Goal: Find specific page/section: Find specific page/section

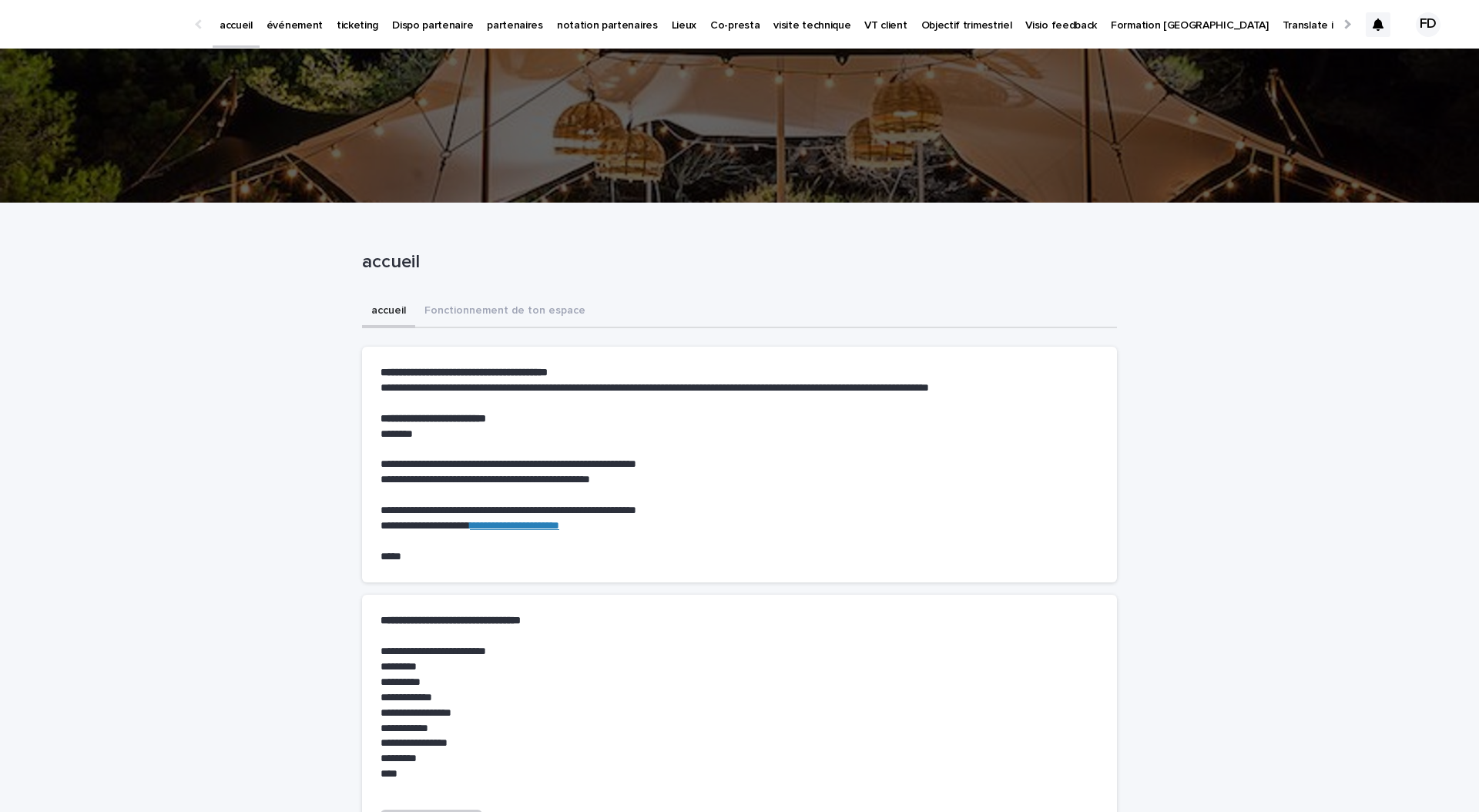
click at [1380, 20] on icon at bounding box center [1378, 24] width 11 height 13
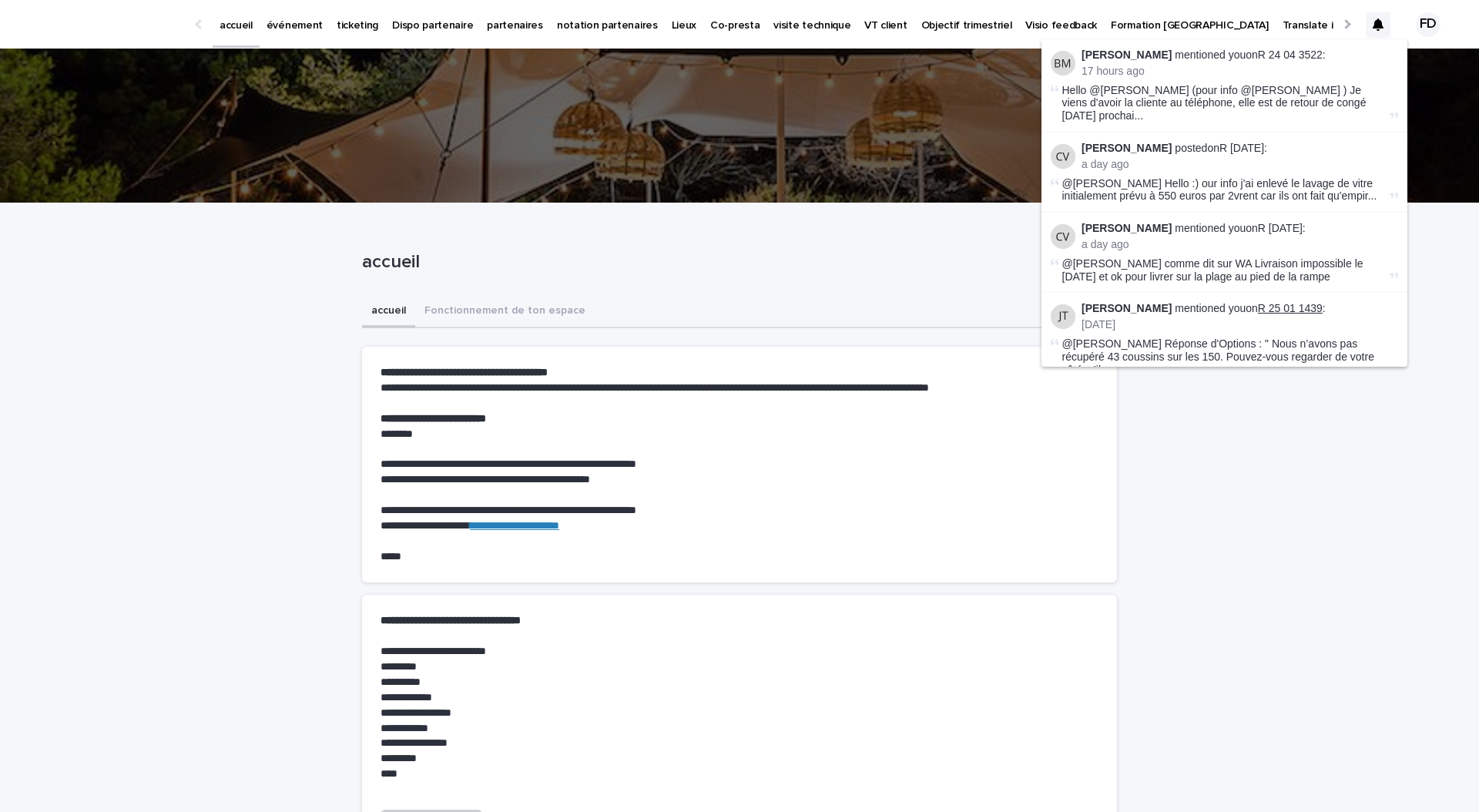
click at [1261, 302] on link "R 25 01 1439" at bounding box center [1290, 307] width 65 height 13
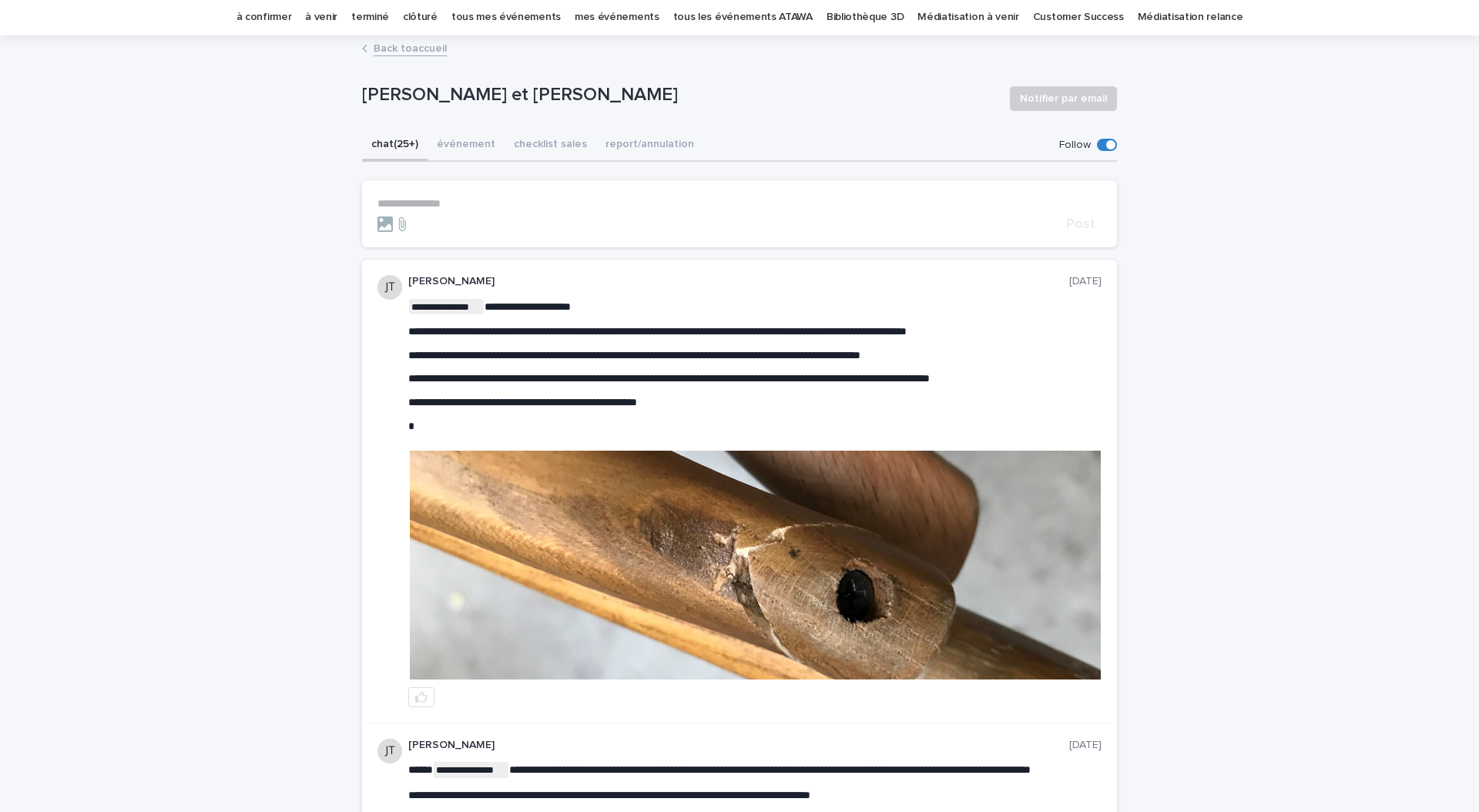
scroll to position [49, 0]
click at [464, 155] on button "événement" at bounding box center [466, 146] width 77 height 32
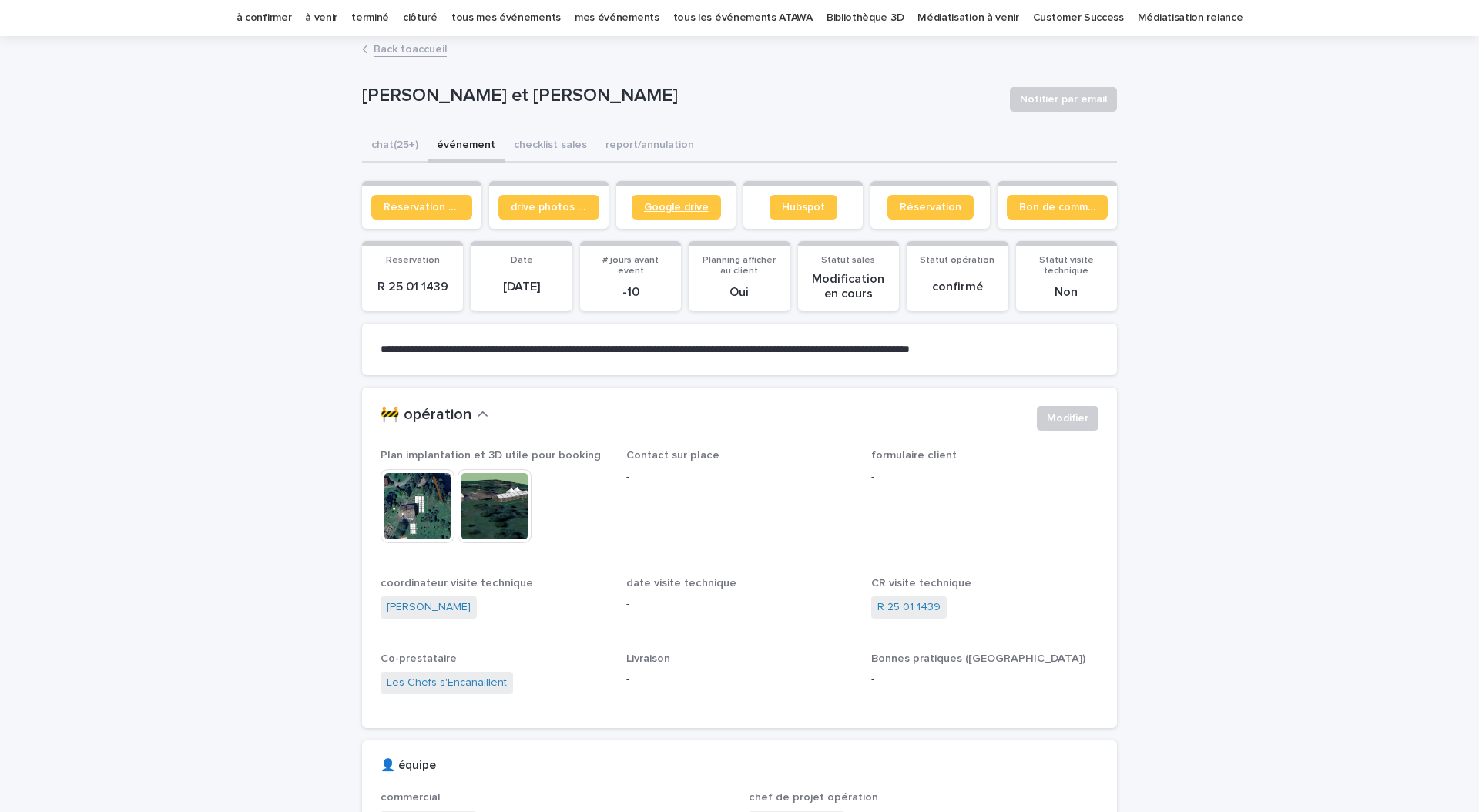
click at [710, 201] on link "Google drive" at bounding box center [676, 207] width 89 height 24
click at [516, 207] on span "drive photos coordinateur" at bounding box center [548, 207] width 76 height 11
click at [402, 154] on button "chat (25+)" at bounding box center [394, 146] width 66 height 32
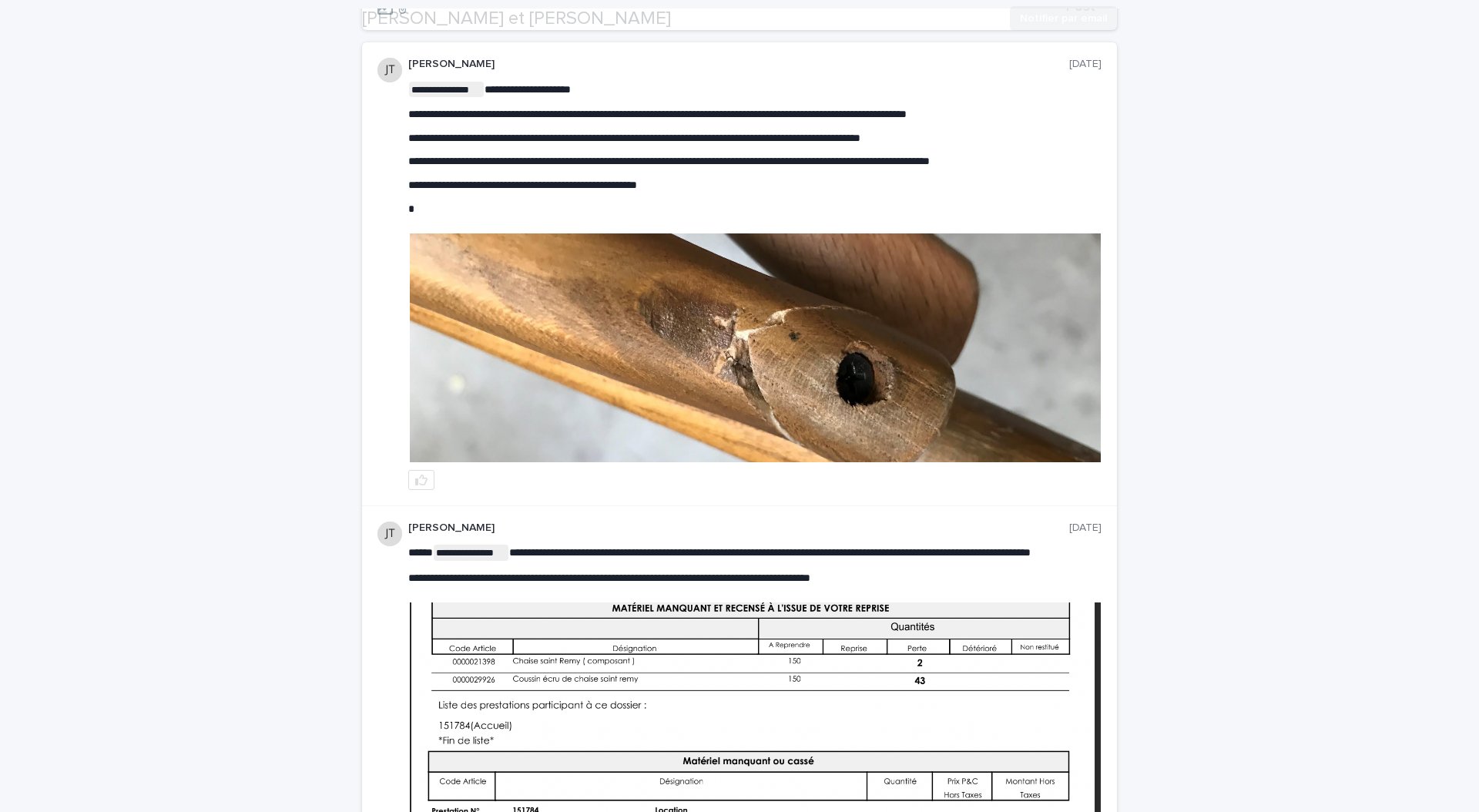
scroll to position [494, 0]
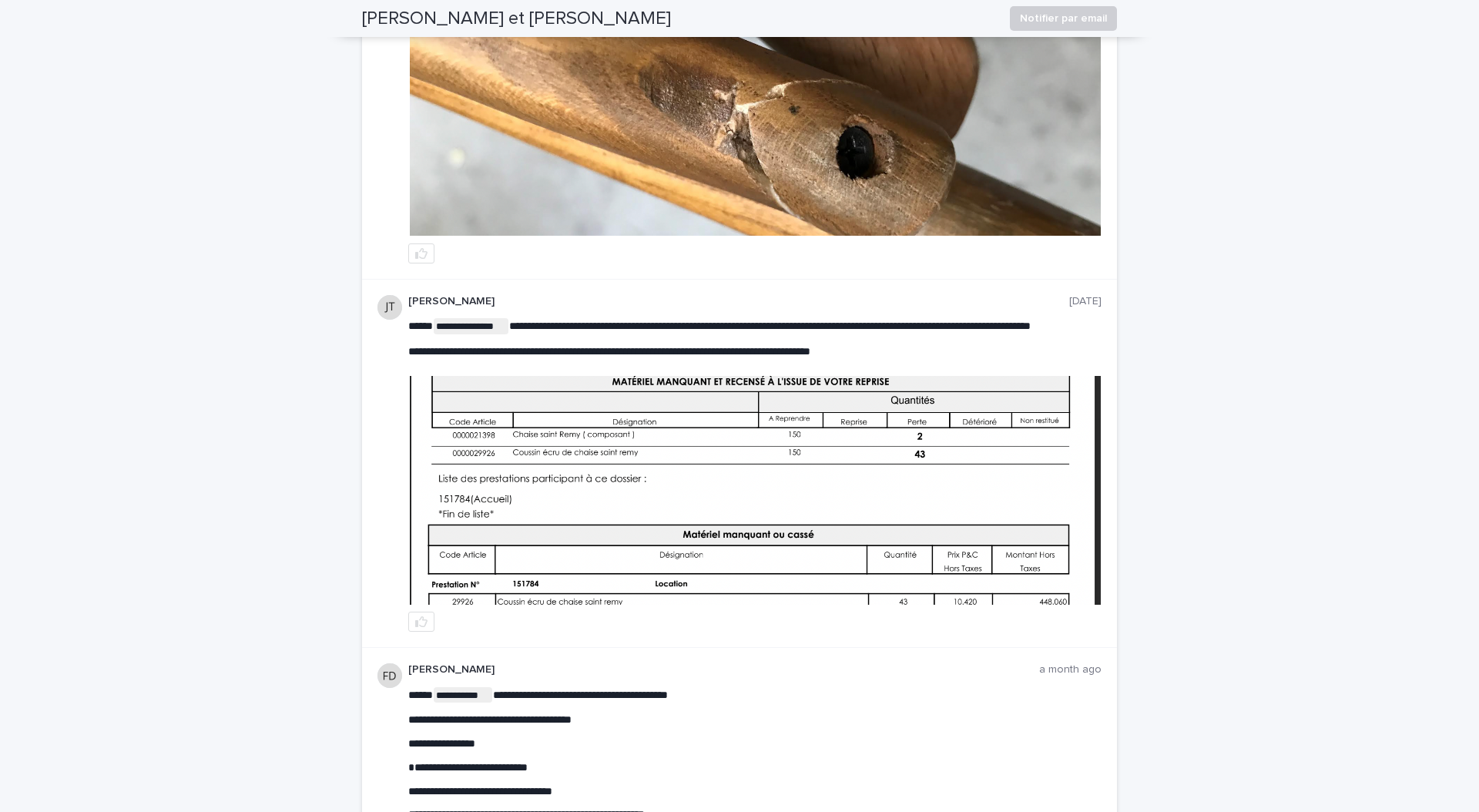
click at [881, 541] on img at bounding box center [755, 490] width 691 height 229
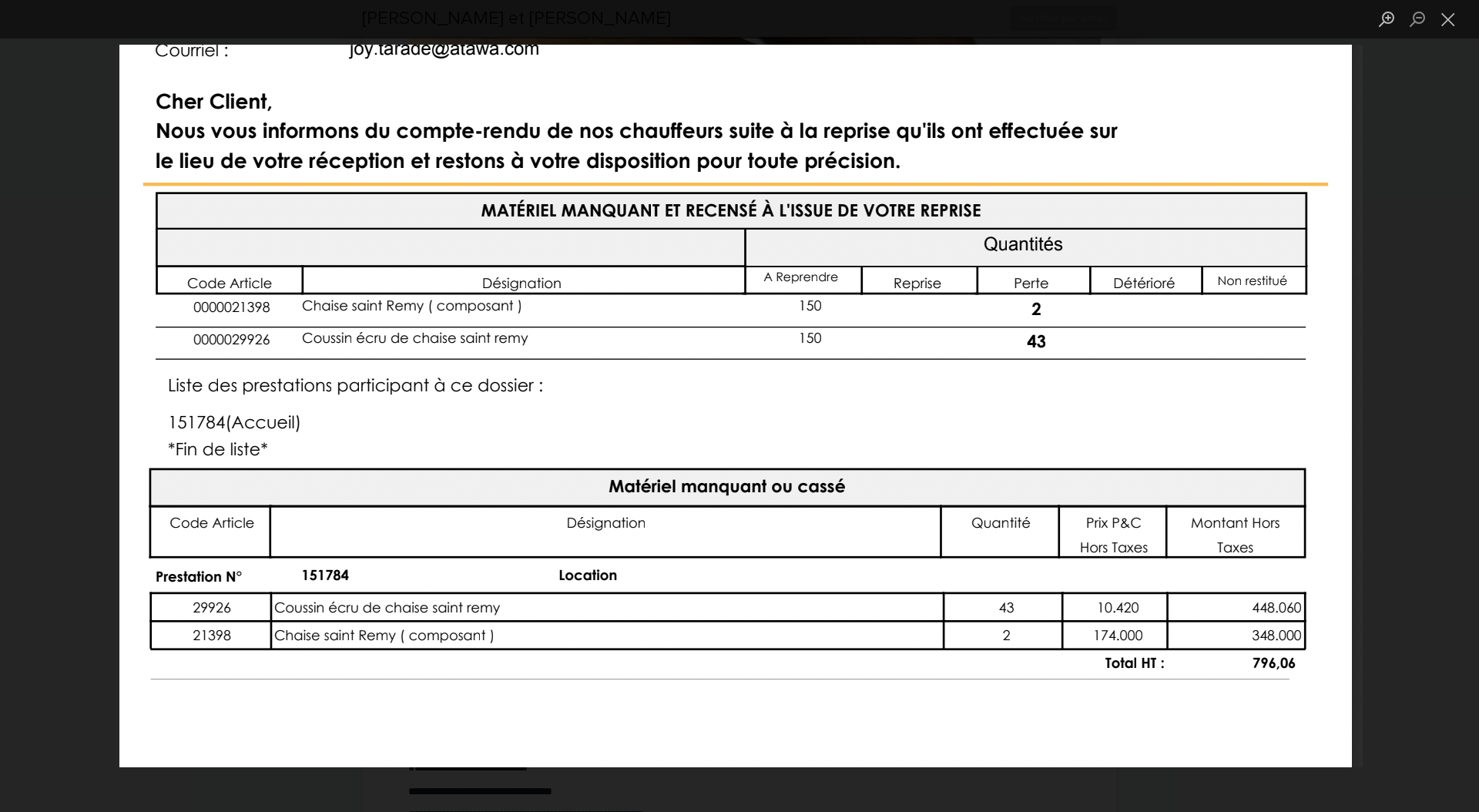
click at [1392, 429] on div "Lightbox" at bounding box center [740, 406] width 1479 height 812
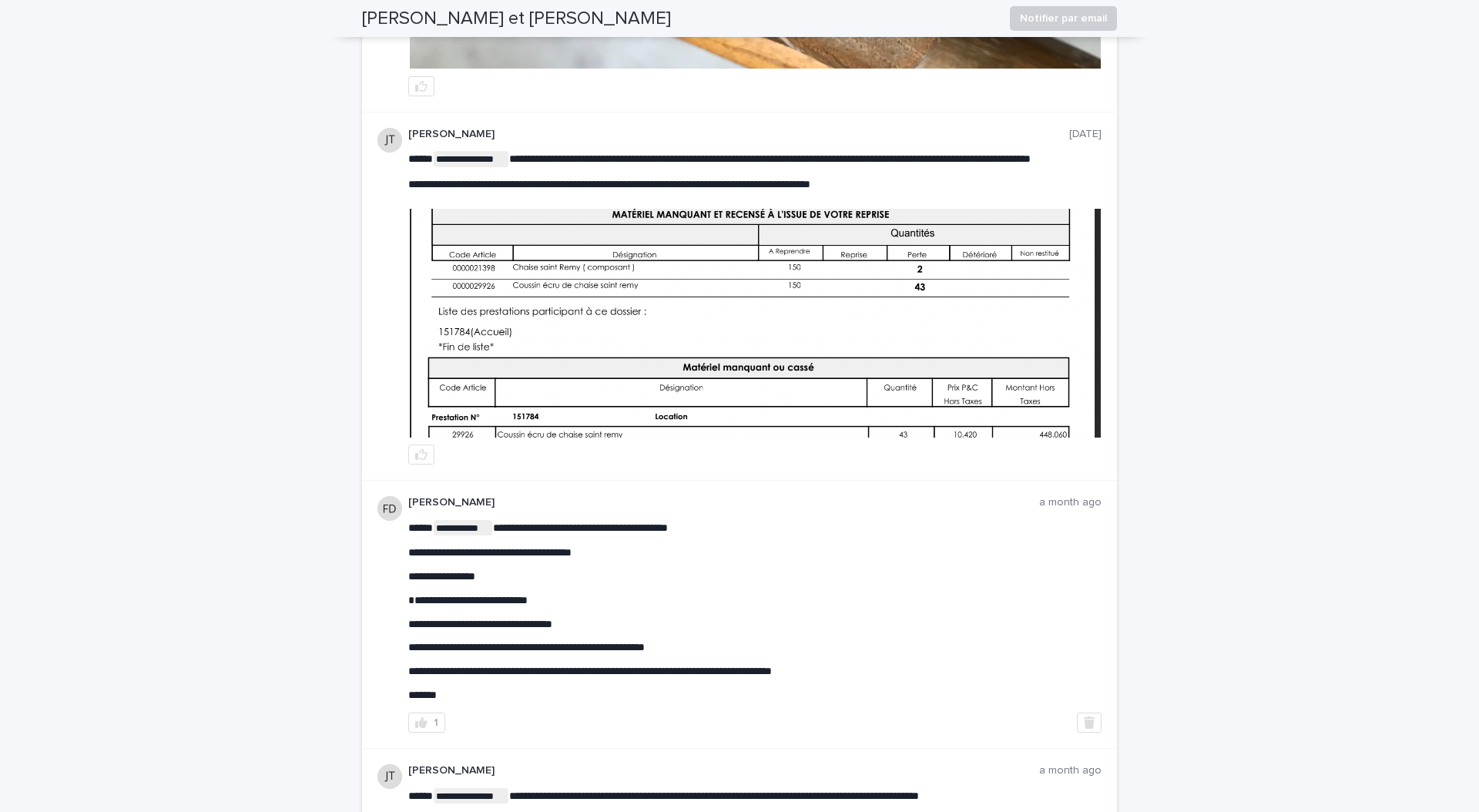
scroll to position [662, 0]
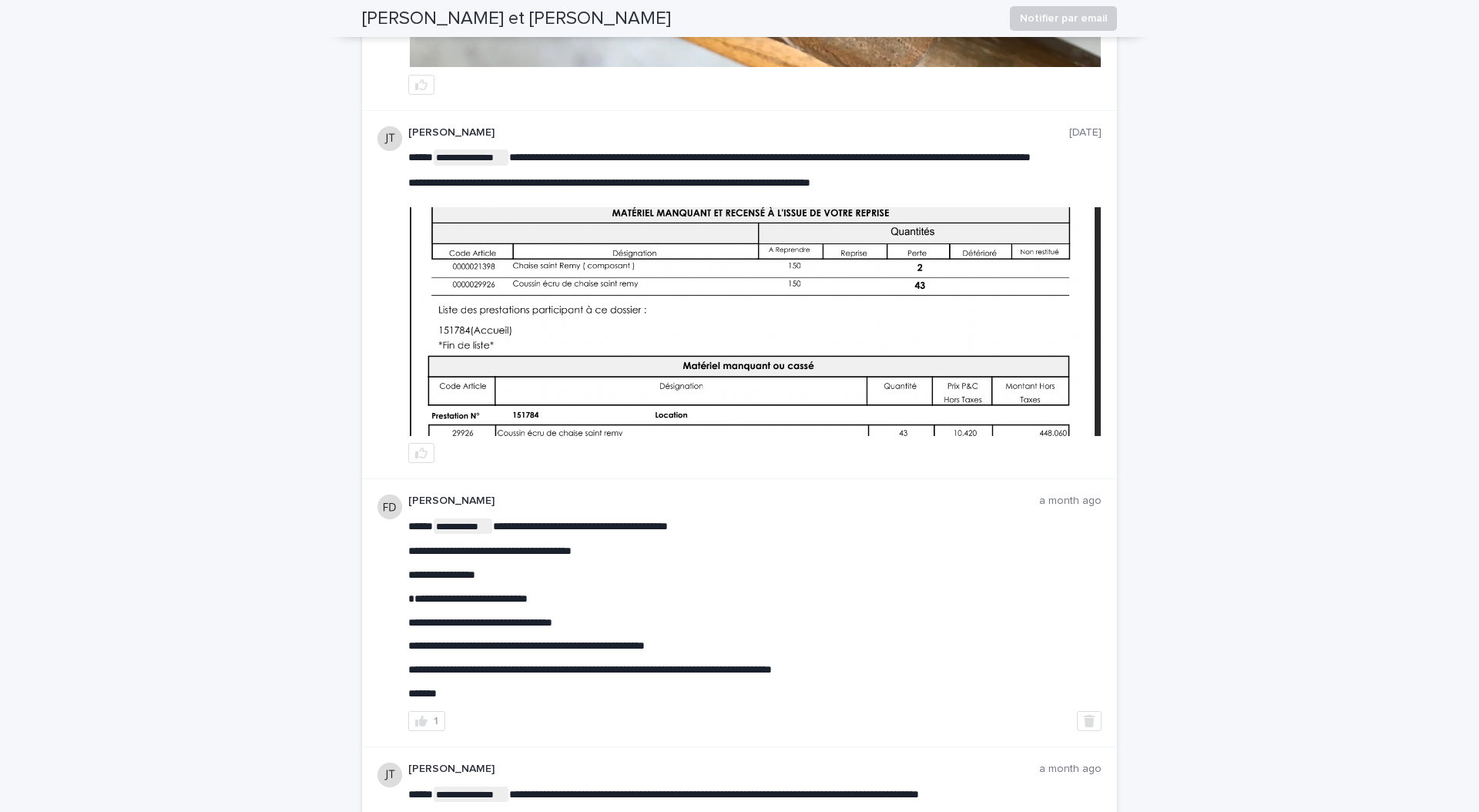
click at [558, 347] on img at bounding box center [755, 321] width 691 height 229
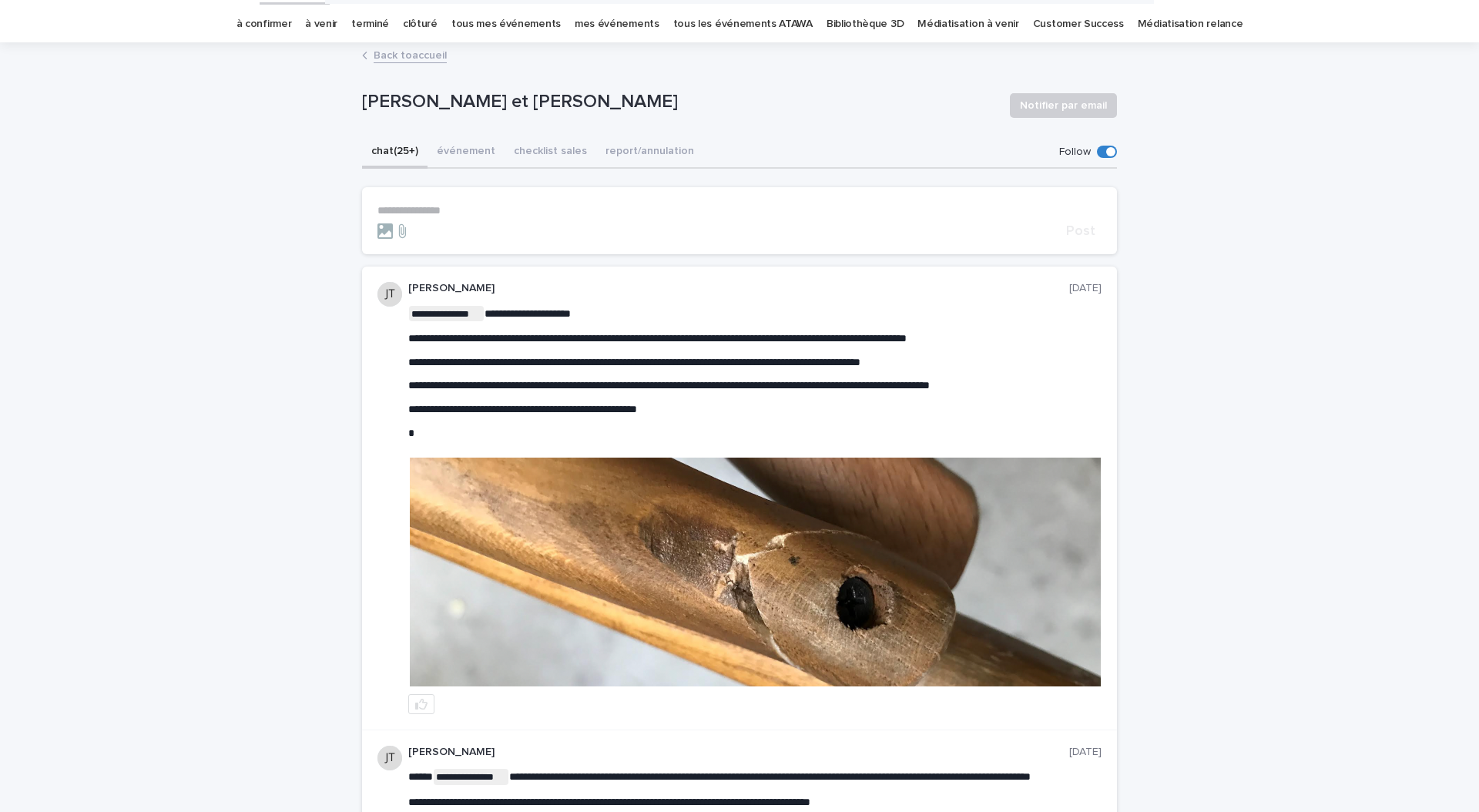
scroll to position [45, 0]
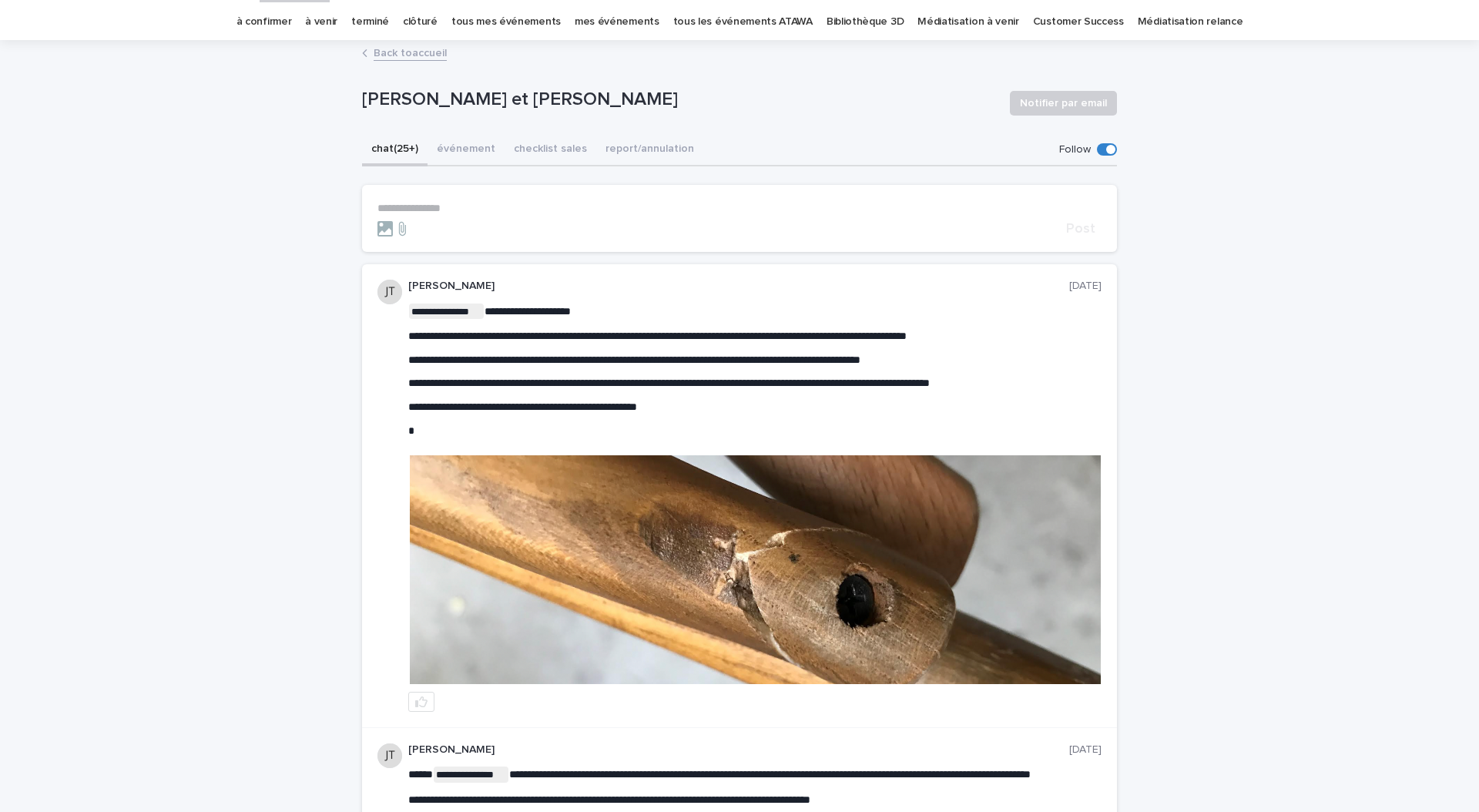
click at [735, 544] on img at bounding box center [755, 569] width 691 height 229
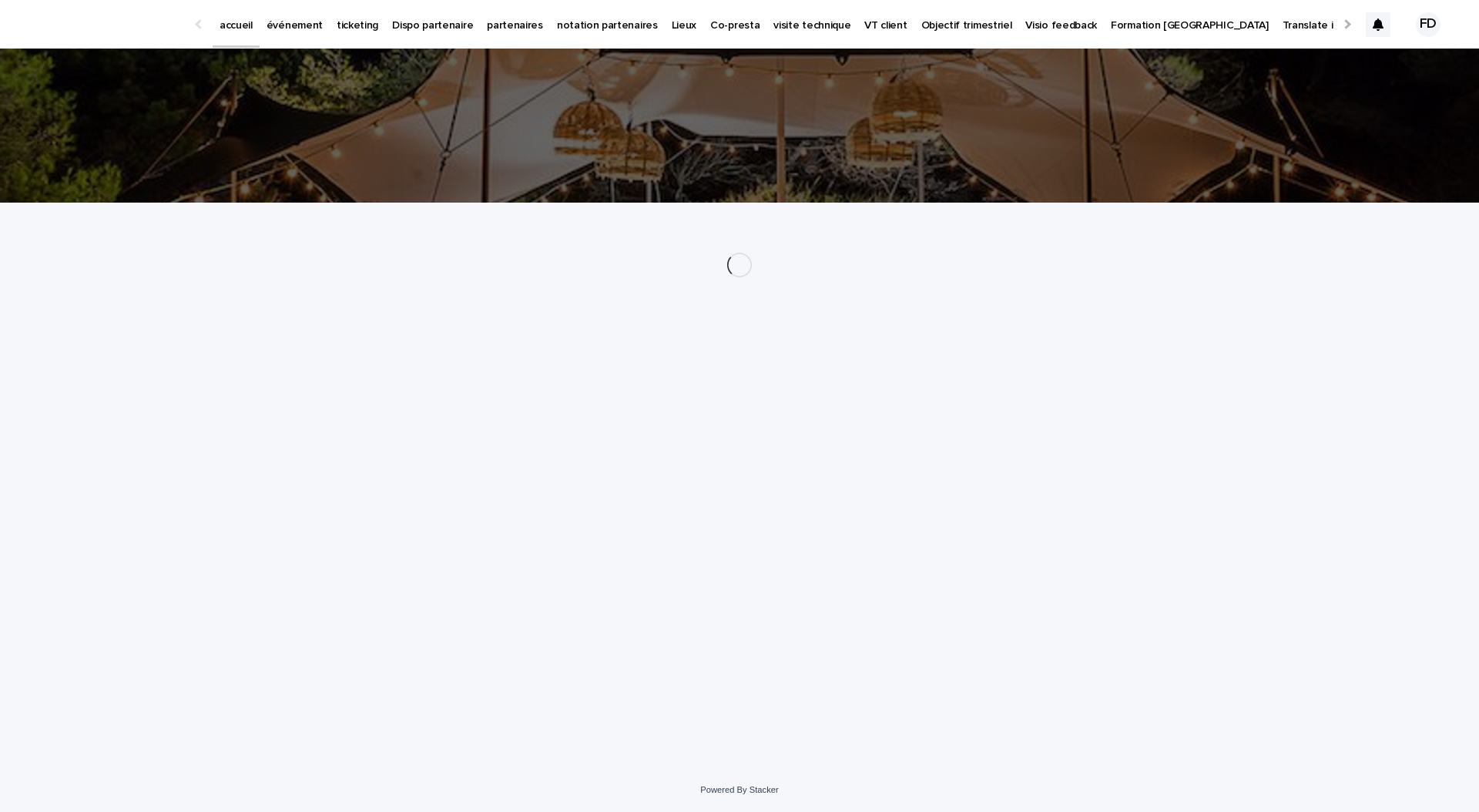
click at [287, 26] on p "événement" at bounding box center [295, 15] width 56 height 32
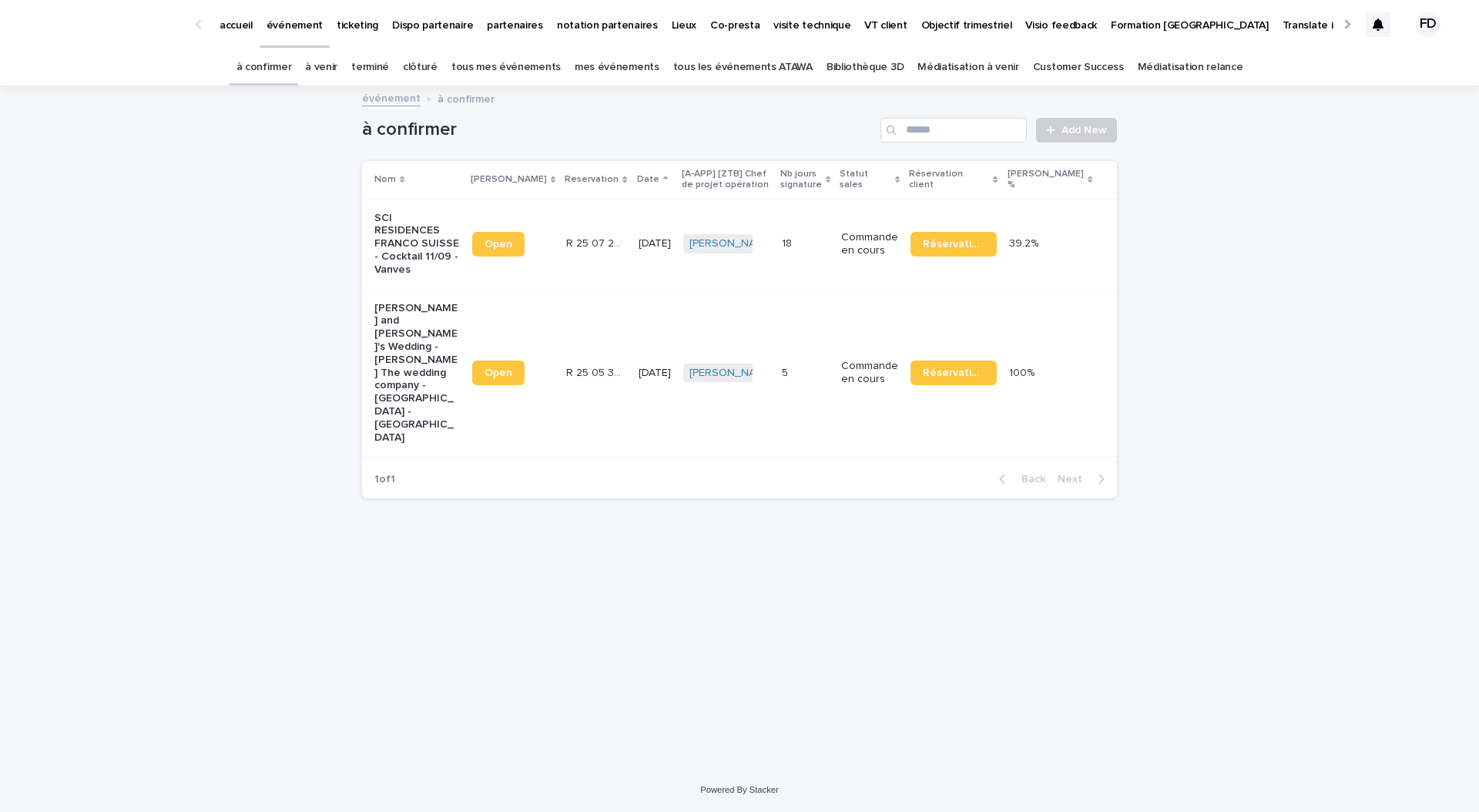
click at [337, 67] on link "à venir" at bounding box center [321, 67] width 32 height 36
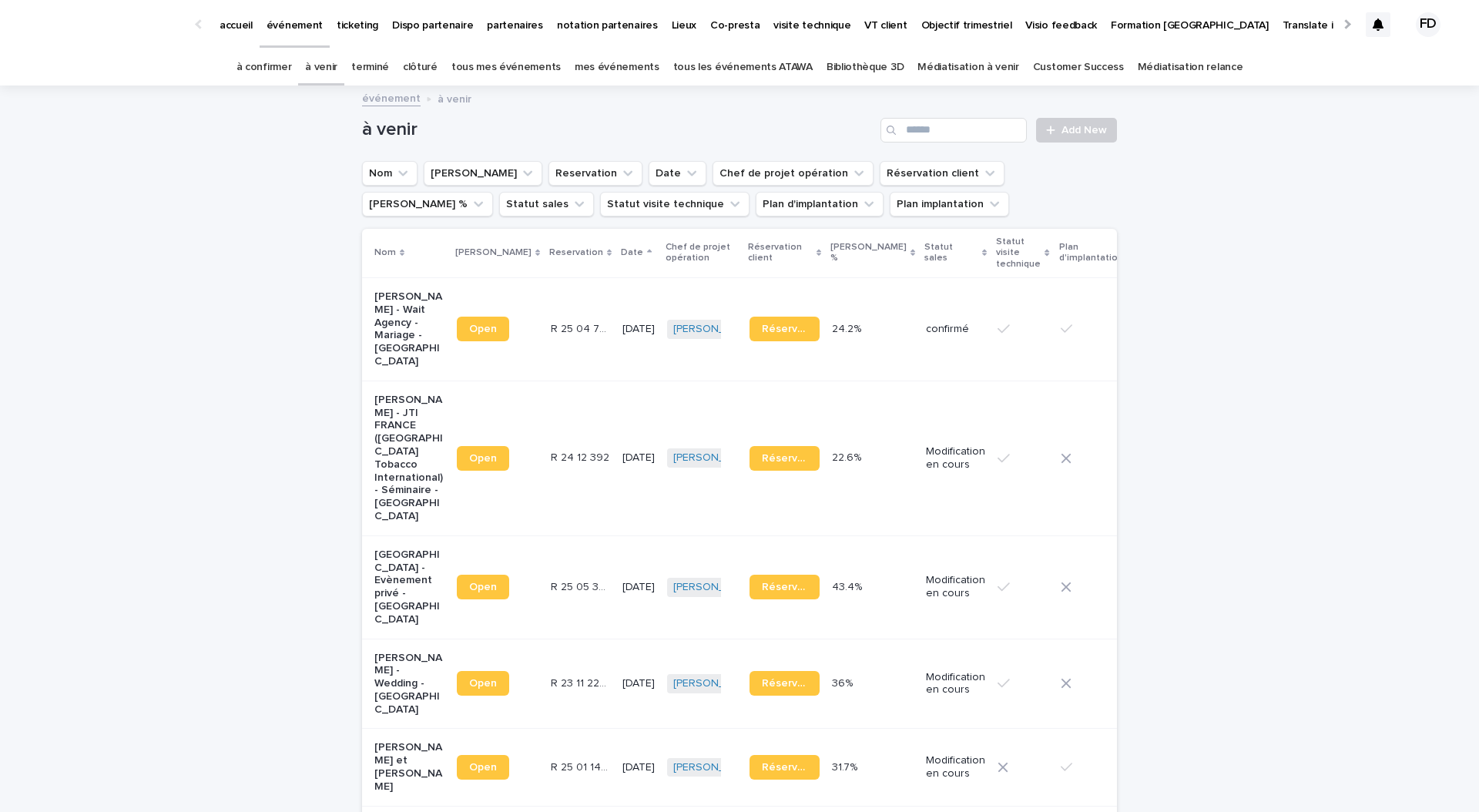
click at [1008, 142] on div "à venir Add New" at bounding box center [739, 124] width 755 height 73
click at [942, 131] on input "Search" at bounding box center [953, 130] width 146 height 24
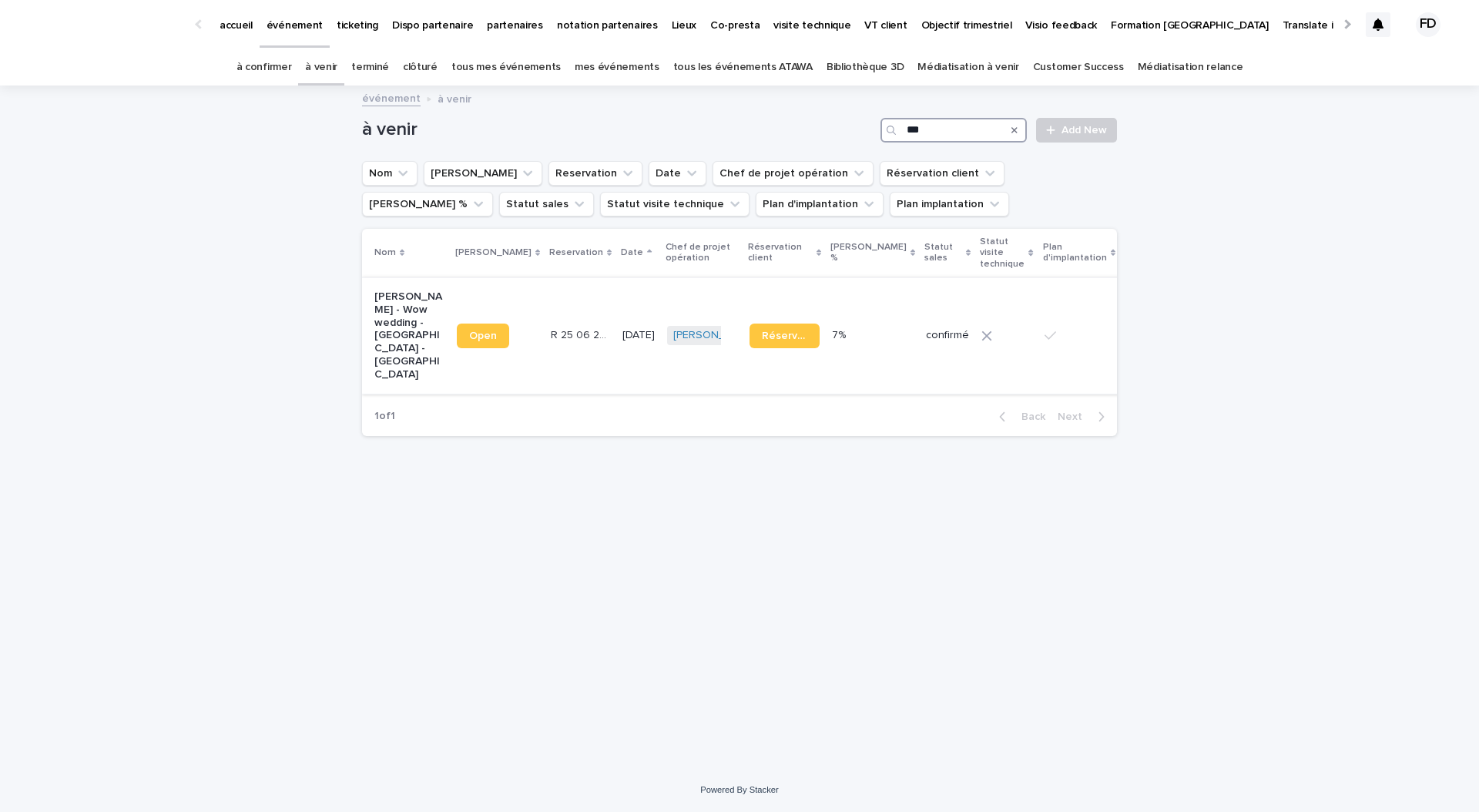
type input "***"
click at [544, 364] on td "R 25 06 2861 R 25 06 2861" at bounding box center [580, 335] width 72 height 116
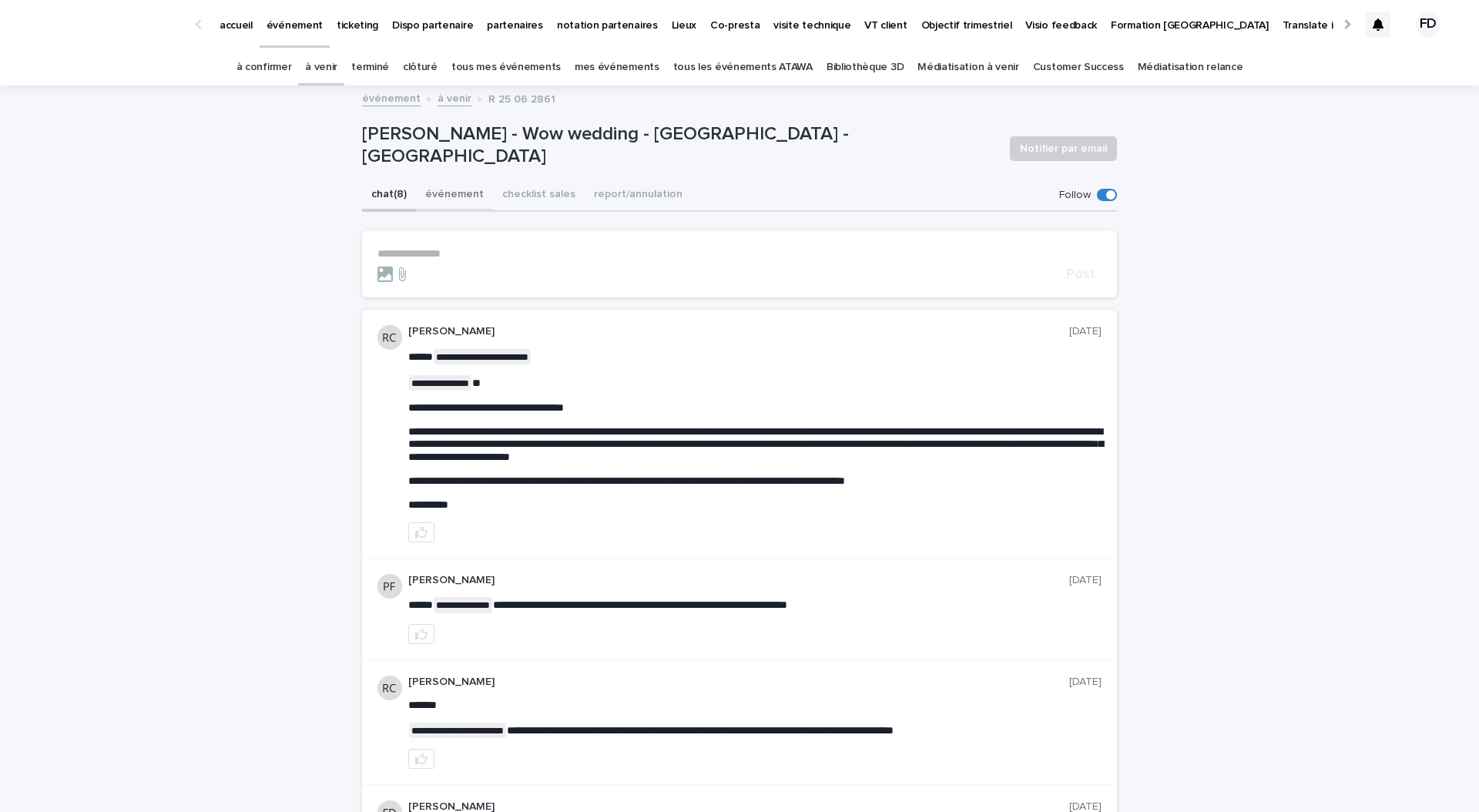
click at [430, 211] on button "événement" at bounding box center [454, 195] width 77 height 32
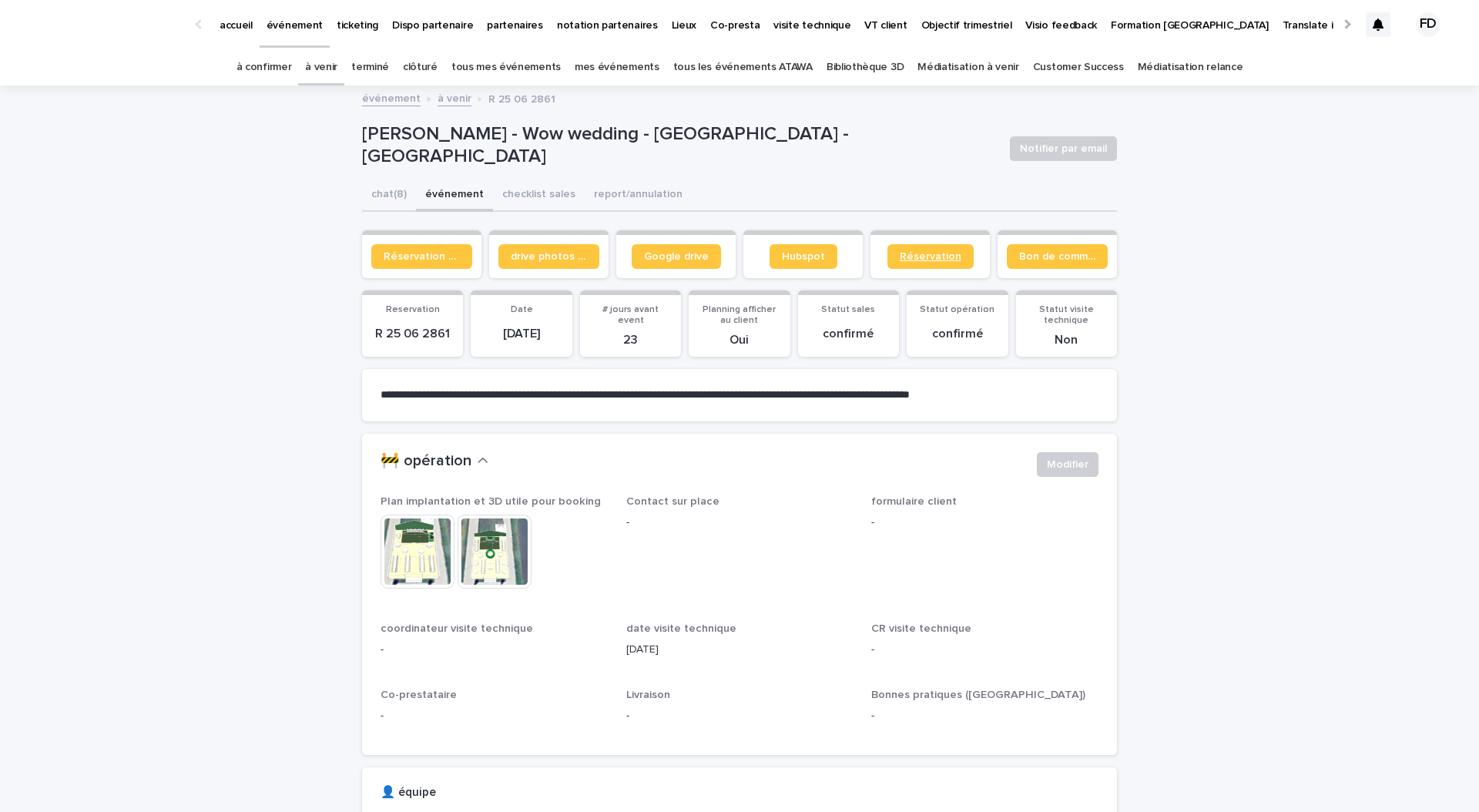
click at [936, 256] on span "Réservation" at bounding box center [931, 256] width 62 height 11
click at [337, 71] on link "à venir" at bounding box center [321, 67] width 32 height 36
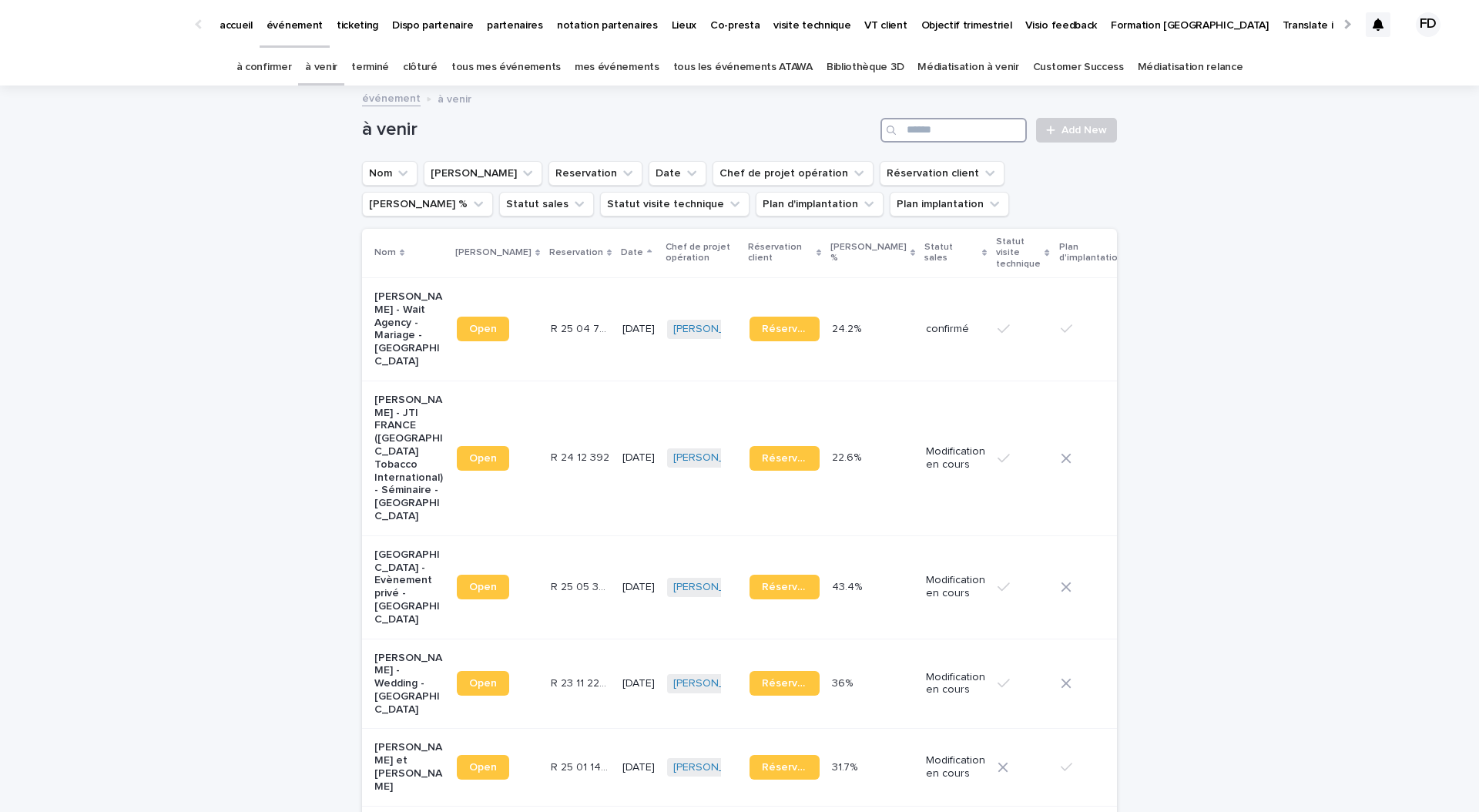
click at [989, 134] on input "Search" at bounding box center [953, 130] width 146 height 24
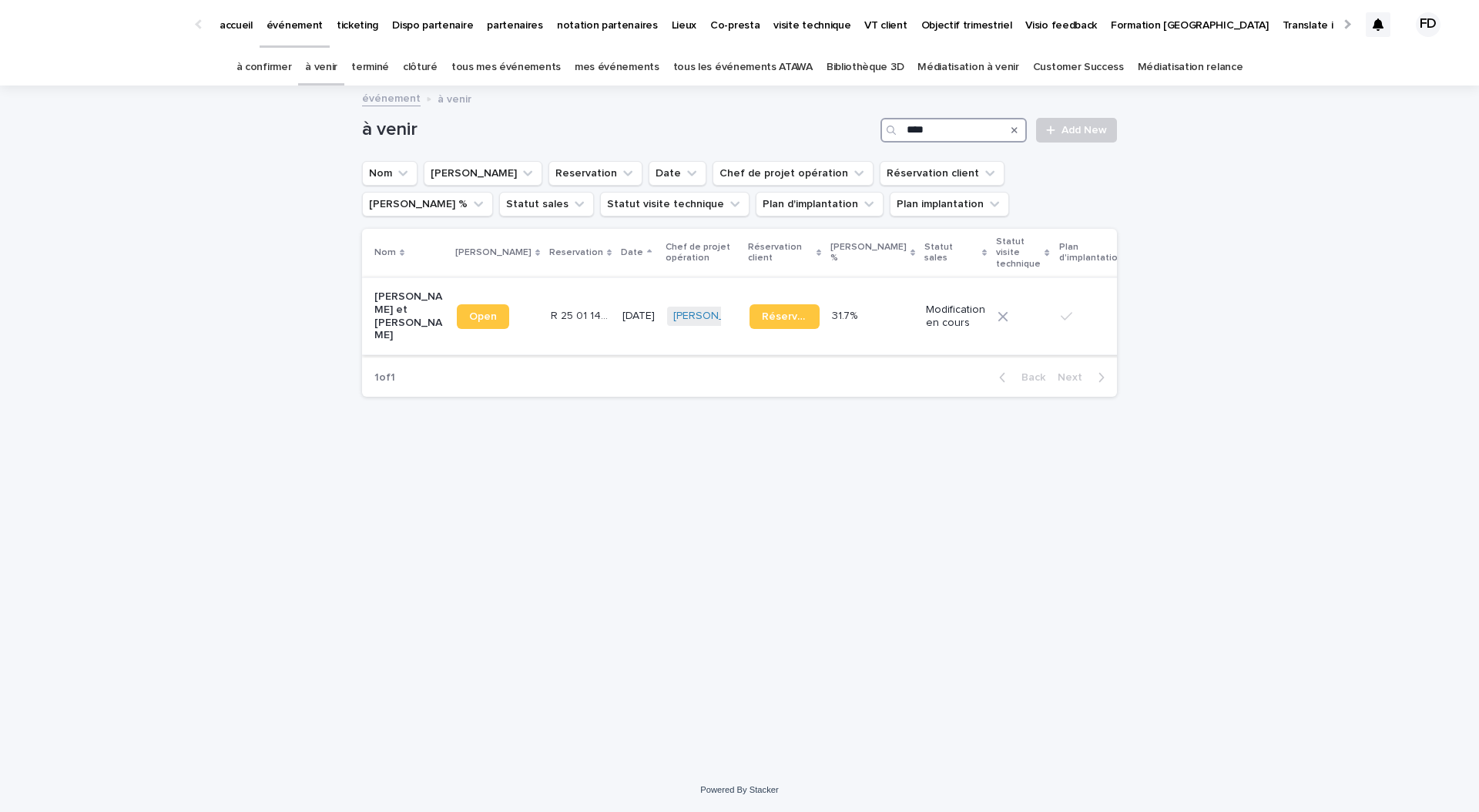
type input "****"
click at [616, 355] on td "[DATE]" at bounding box center [638, 316] width 44 height 77
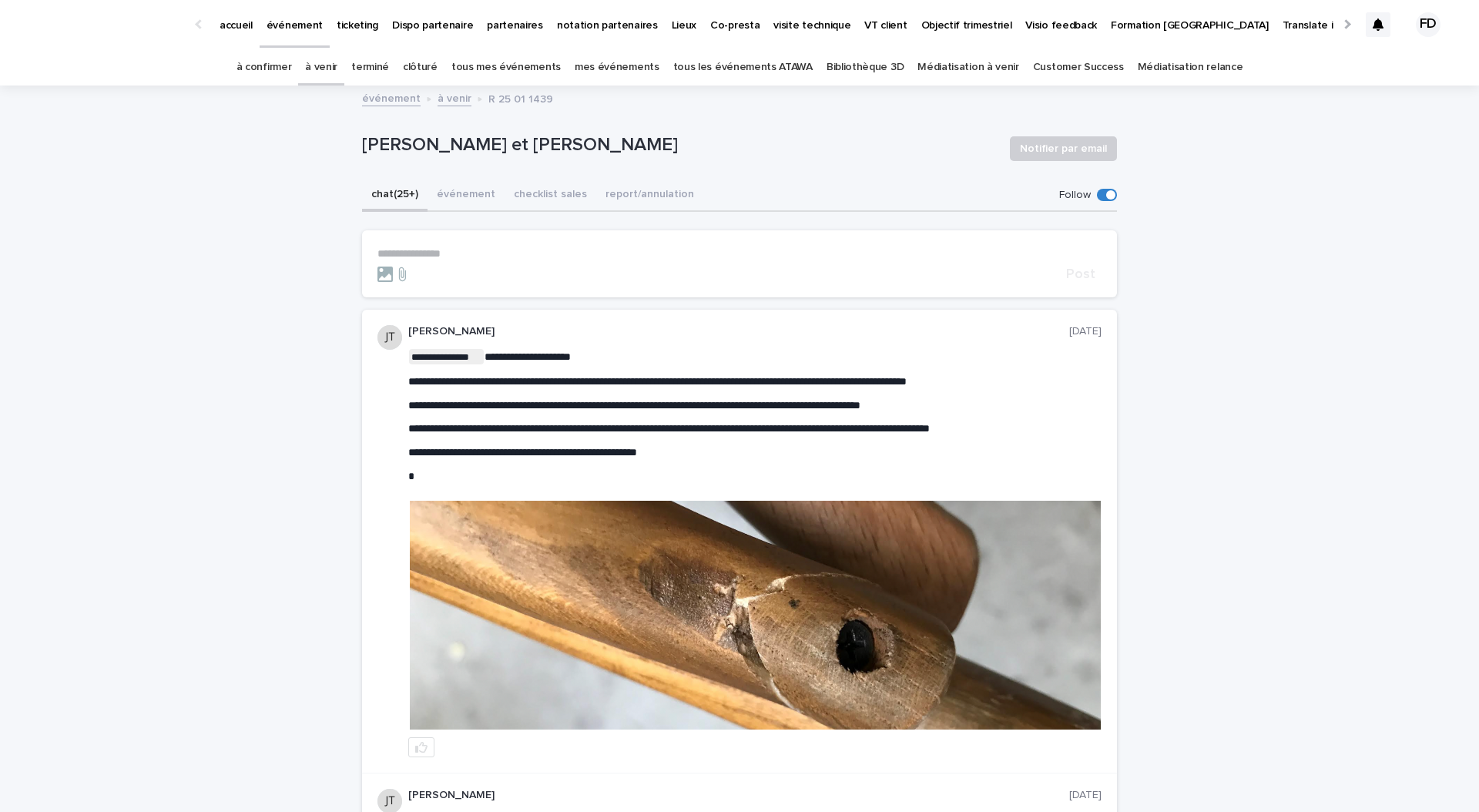
click at [583, 570] on img at bounding box center [755, 615] width 691 height 229
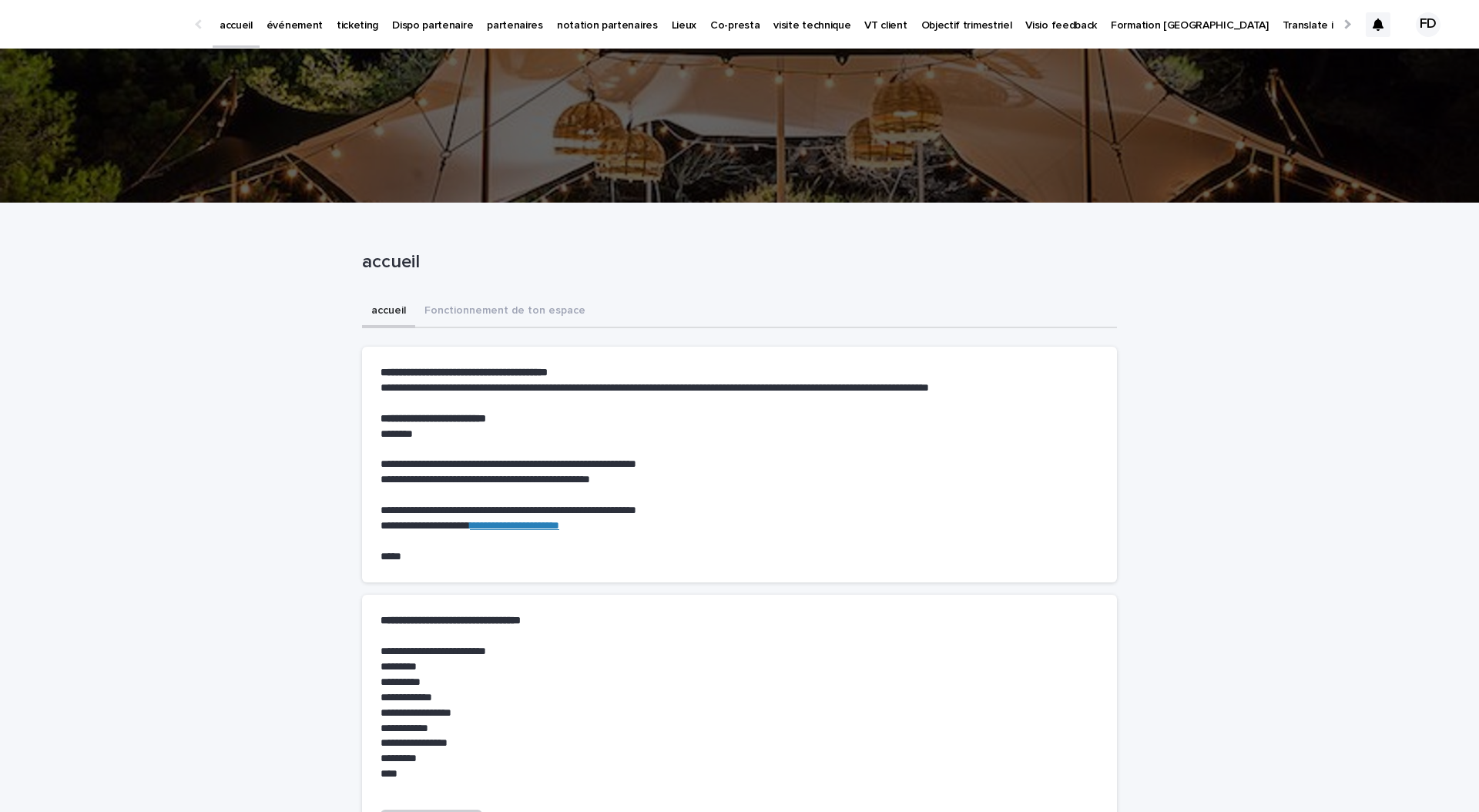
click at [288, 10] on p "événement" at bounding box center [295, 15] width 56 height 32
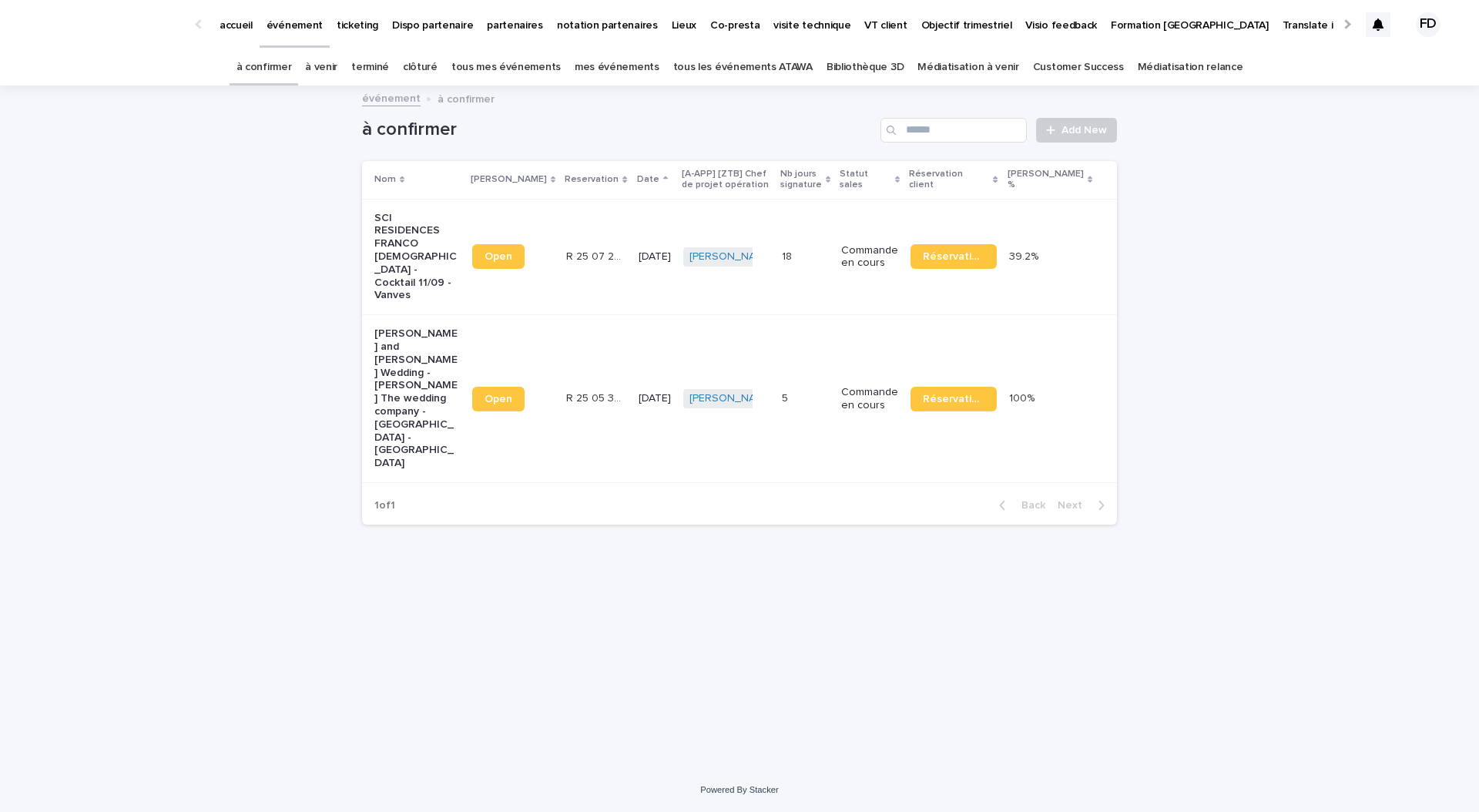
click at [1382, 25] on icon at bounding box center [1378, 24] width 11 height 13
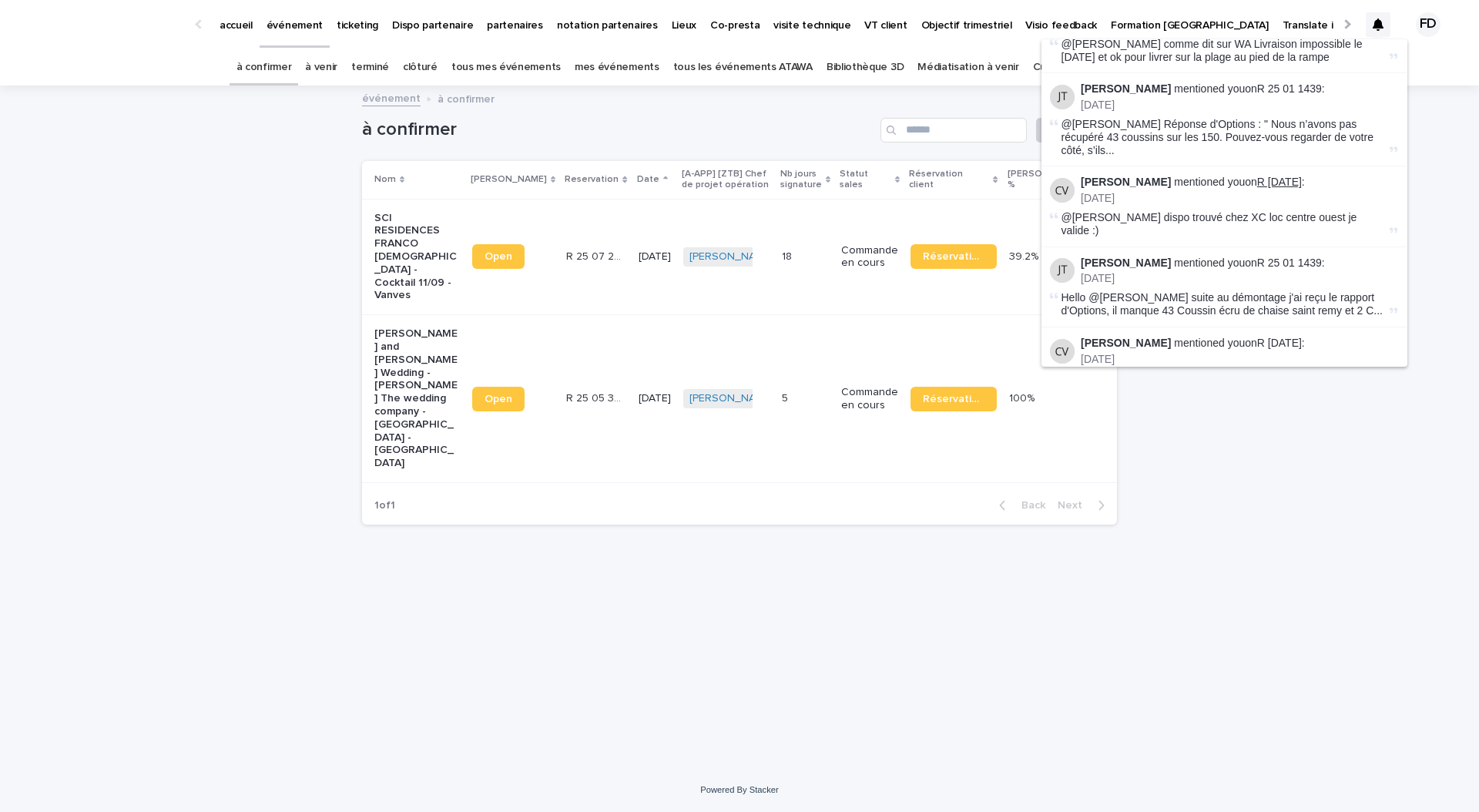
scroll to position [284, 1]
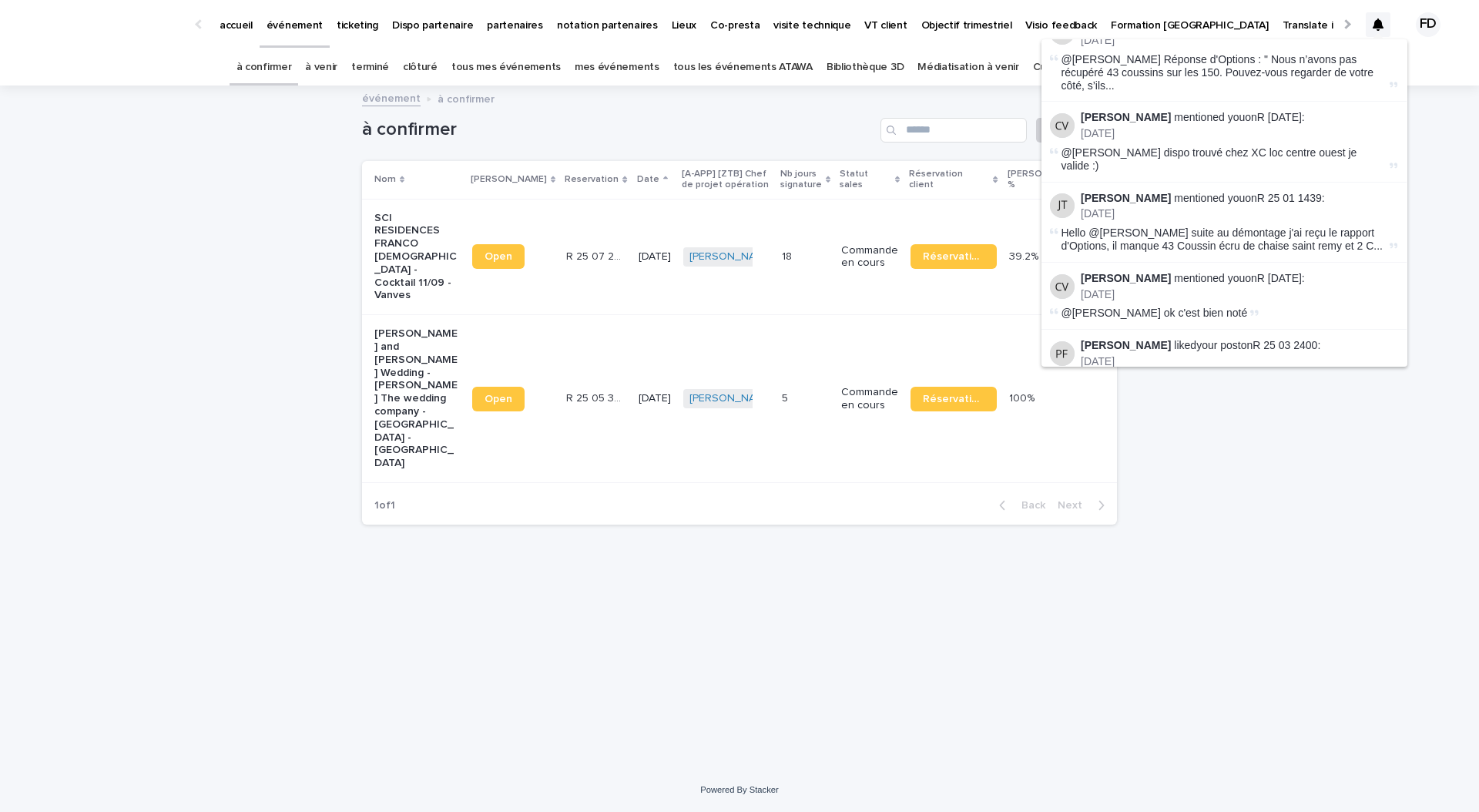
click at [284, 230] on div "Loading... Saving… Loading... Saving… à confirmer Add New Nom Lien Stacker Rese…" at bounding box center [740, 427] width 1479 height 681
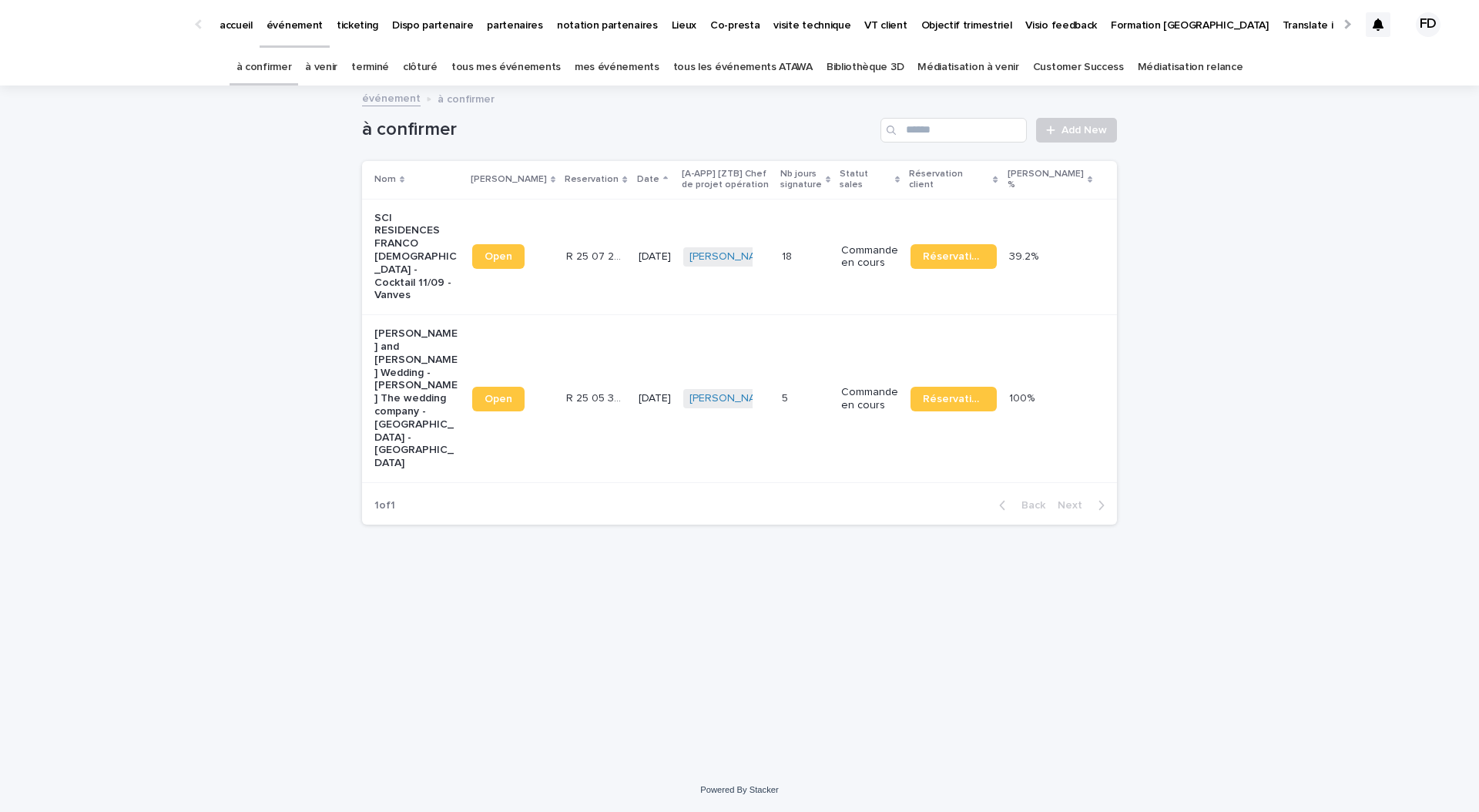
click at [337, 58] on link "à venir" at bounding box center [321, 67] width 32 height 36
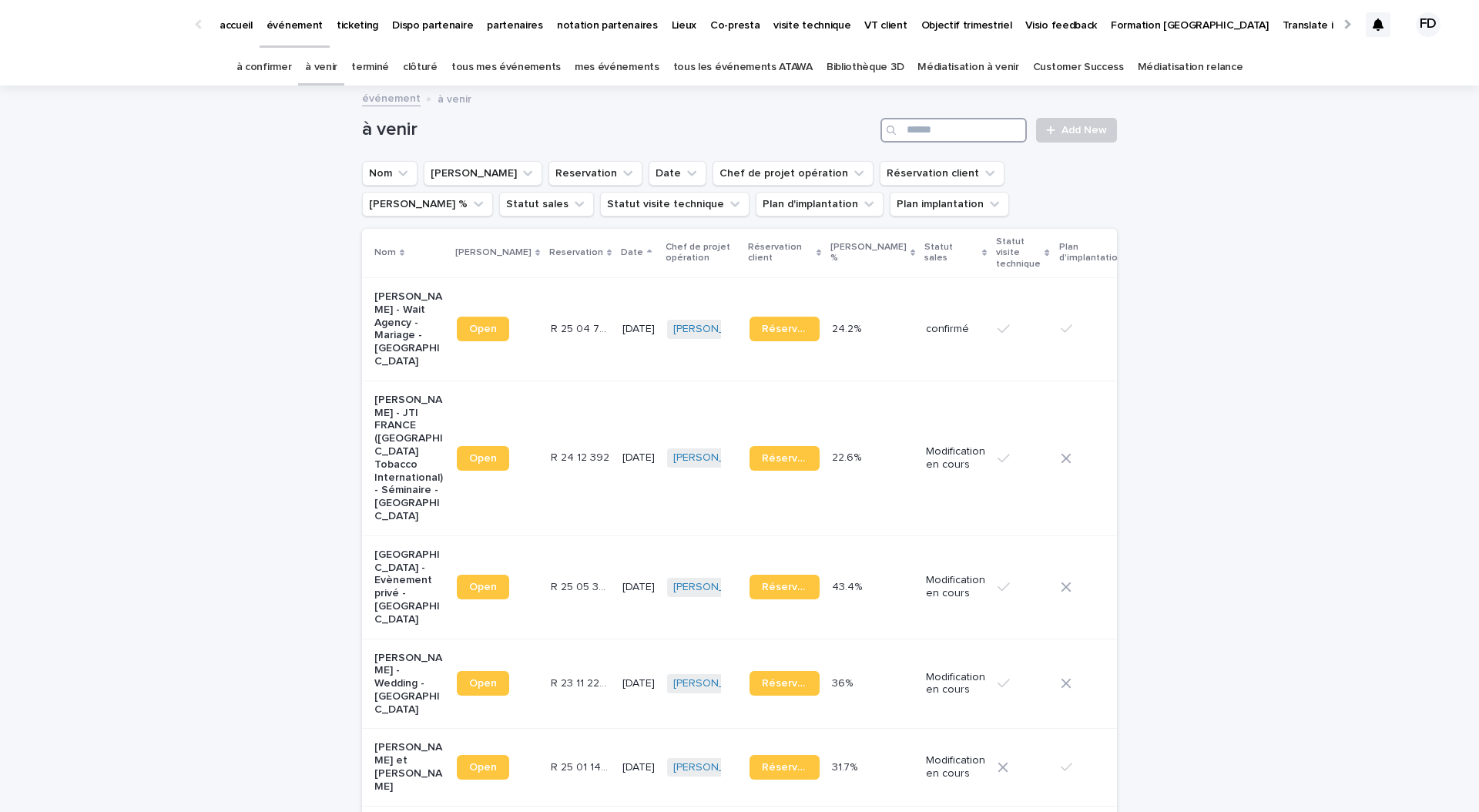
click at [955, 128] on input "Search" at bounding box center [953, 130] width 146 height 24
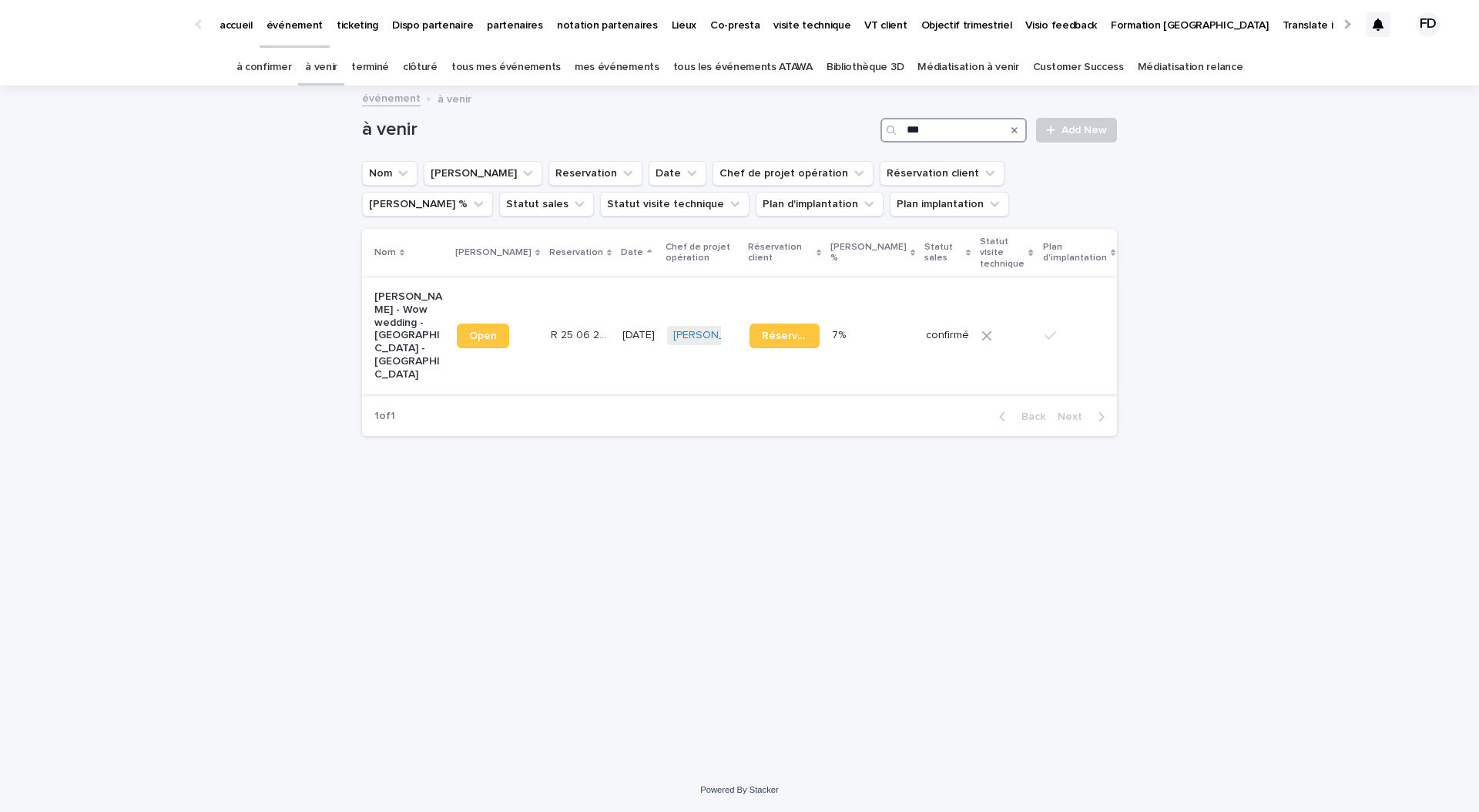
type input "***"
click at [365, 335] on td "Roberto Dragani - Wow wedding - Château de Villette - Condécourt" at bounding box center [406, 335] width 89 height 116
